Goal: Task Accomplishment & Management: Complete application form

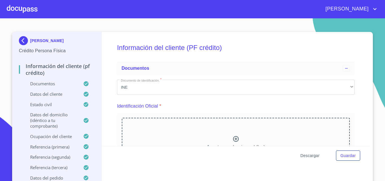
click at [306, 152] on span "Descargar" at bounding box center [310, 155] width 19 height 7
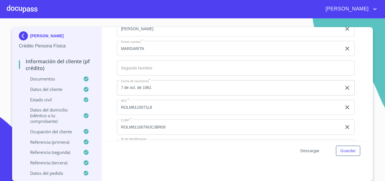
click at [313, 151] on span "Descargar" at bounding box center [310, 150] width 19 height 7
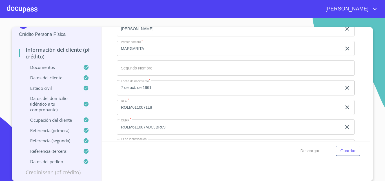
scroll to position [22, 0]
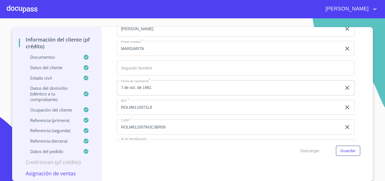
click at [20, 12] on div at bounding box center [22, 9] width 31 height 18
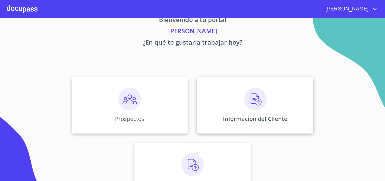
scroll to position [28, 0]
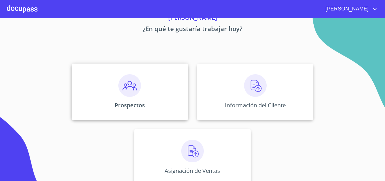
click at [145, 97] on div "Prospectos" at bounding box center [130, 91] width 116 height 56
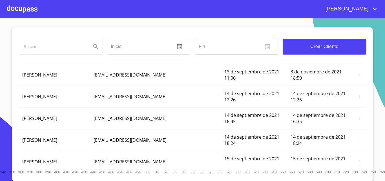
scroll to position [9, 0]
click at [23, 14] on div at bounding box center [22, 9] width 31 height 18
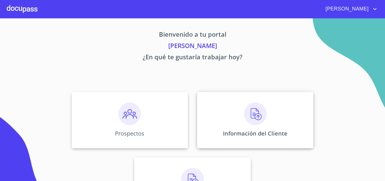
click at [258, 128] on div "Información del Cliente" at bounding box center [255, 120] width 116 height 56
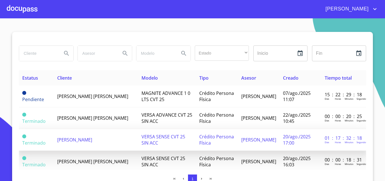
click at [97, 146] on td "[PERSON_NAME]" at bounding box center [96, 140] width 84 height 22
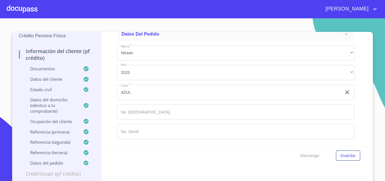
scroll to position [21, 0]
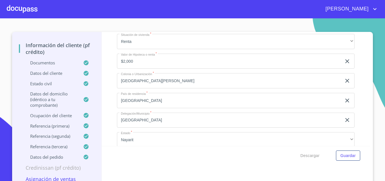
click at [47, 65] on p "Documentos" at bounding box center [51, 63] width 64 height 6
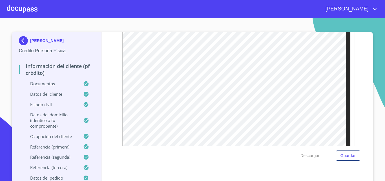
scroll to position [874, 0]
